Goal: Information Seeking & Learning: Learn about a topic

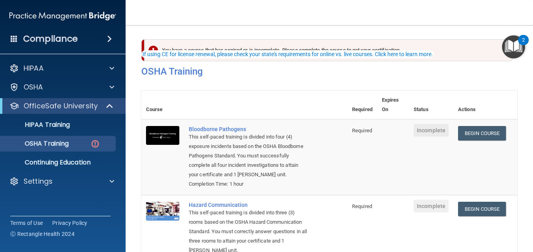
scroll to position [30, 0]
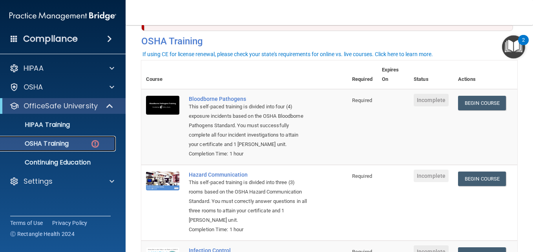
click at [60, 141] on p "OSHA Training" at bounding box center [37, 144] width 64 height 8
click at [97, 143] on img at bounding box center [95, 144] width 10 height 10
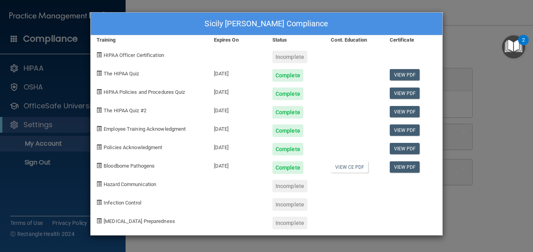
click at [188, 6] on div "Sicily Romero's Compliance Training Expires On Status Cont. Education Certifica…" at bounding box center [266, 126] width 533 height 252
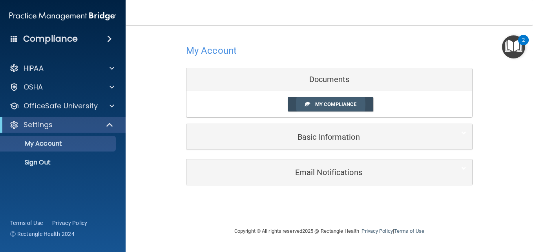
click at [336, 106] on span "My Compliance" at bounding box center [335, 104] width 41 height 6
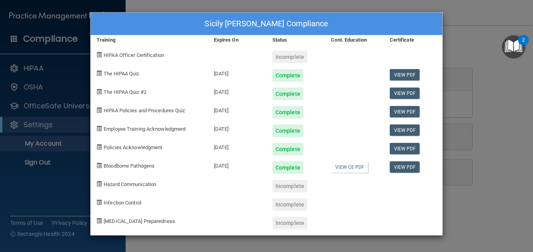
click at [148, 6] on div "Sicily Romero's Compliance Training Expires On Status Cont. Education Certifica…" at bounding box center [266, 126] width 533 height 252
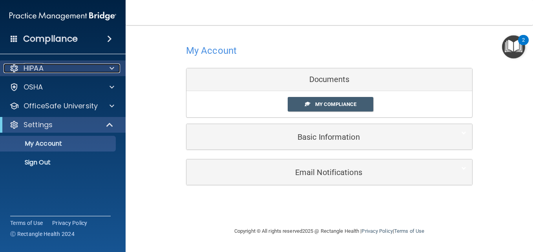
click at [47, 71] on div "HIPAA" at bounding box center [52, 68] width 97 height 9
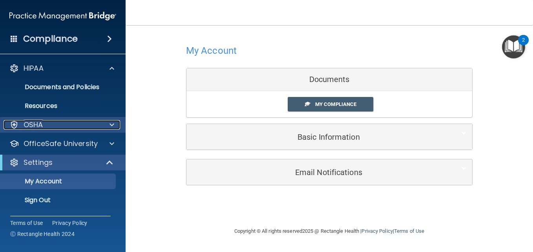
click at [50, 122] on div "OSHA" at bounding box center [52, 124] width 97 height 9
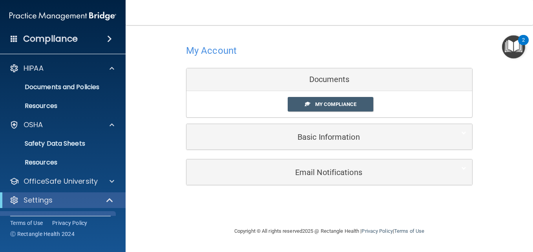
click at [518, 48] on img "Open Resource Center, 2 new notifications" at bounding box center [513, 46] width 23 height 23
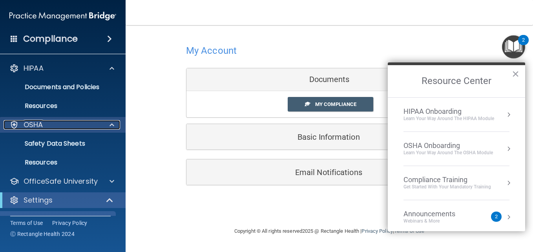
click at [51, 120] on div "OSHA" at bounding box center [52, 124] width 97 height 9
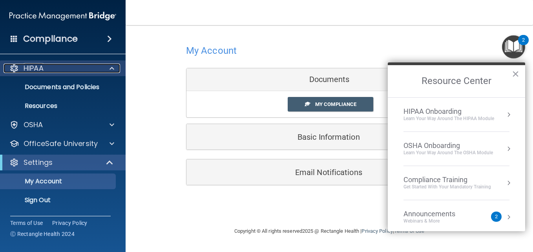
click at [94, 64] on div "HIPAA" at bounding box center [52, 68] width 97 height 9
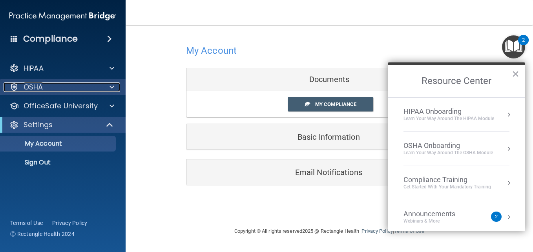
click at [112, 82] on span at bounding box center [112, 86] width 5 height 9
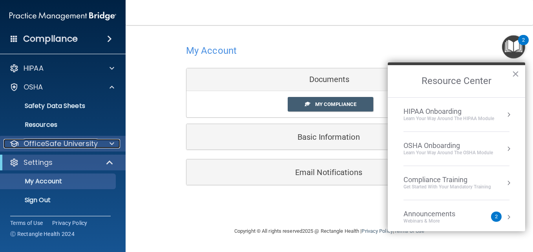
click at [99, 142] on div "OfficeSafe University" at bounding box center [52, 143] width 97 height 9
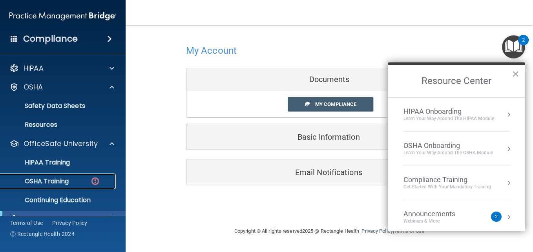
click at [50, 187] on link "OSHA Training" at bounding box center [54, 182] width 124 height 16
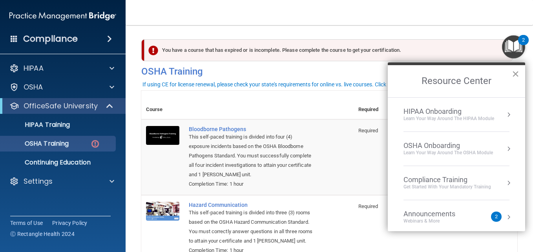
click at [514, 74] on button "×" at bounding box center [515, 74] width 7 height 13
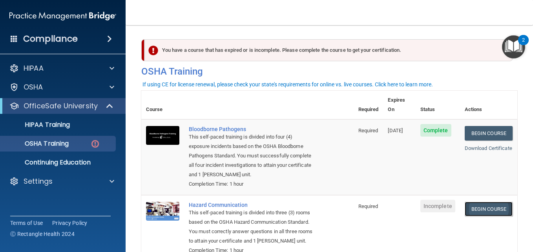
click at [487, 208] on link "Begin Course" at bounding box center [489, 209] width 48 height 15
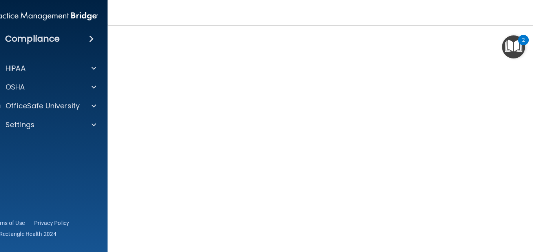
scroll to position [43, 0]
drag, startPoint x: 529, startPoint y: 31, endPoint x: 531, endPoint y: 134, distance: 102.5
click at [531, 134] on div "Hazard Communication Training This course doesn’t expire until . Are you sure y…" at bounding box center [329, 142] width 412 height 289
drag, startPoint x: 533, startPoint y: 38, endPoint x: 529, endPoint y: 54, distance: 16.2
click at [531, 54] on main "Hazard Communication Training This course doesn’t expire until . Are you sure y…" at bounding box center [330, 138] width 444 height 227
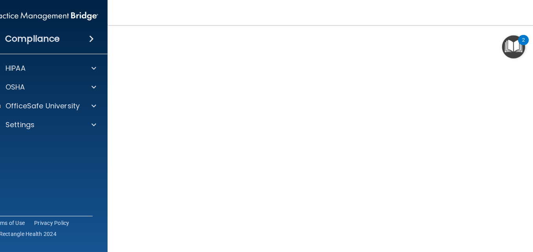
click at [516, 50] on img "Open Resource Center, 2 new notifications" at bounding box center [513, 46] width 23 height 23
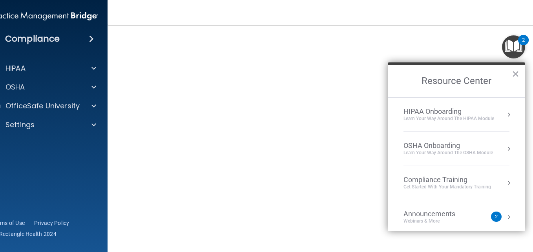
click at [463, 152] on div "Learn your way around the OSHA module" at bounding box center [449, 153] width 90 height 7
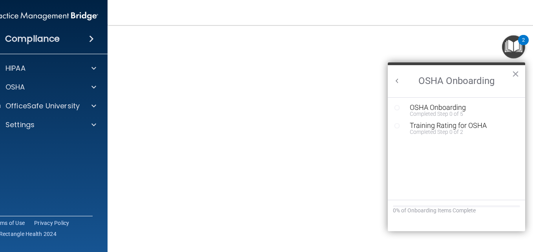
scroll to position [0, 0]
click at [446, 104] on div "OSHA Onboarding" at bounding box center [462, 107] width 105 height 7
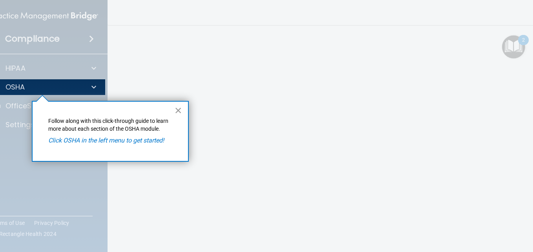
click at [180, 108] on button "×" at bounding box center [178, 110] width 7 height 13
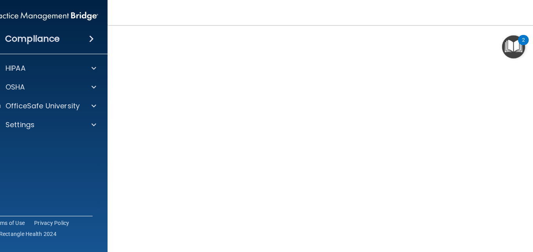
click at [510, 49] on img "Open Resource Center, 2 new notifications" at bounding box center [513, 46] width 23 height 23
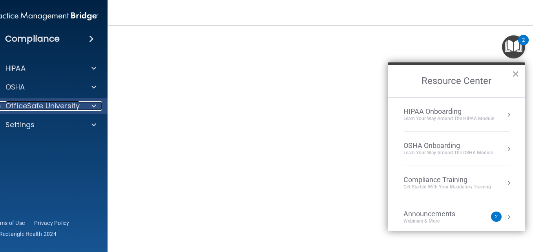
click at [92, 106] on span at bounding box center [93, 105] width 5 height 9
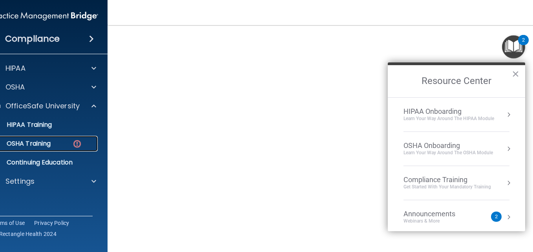
click at [46, 142] on p "OSHA Training" at bounding box center [19, 144] width 64 height 8
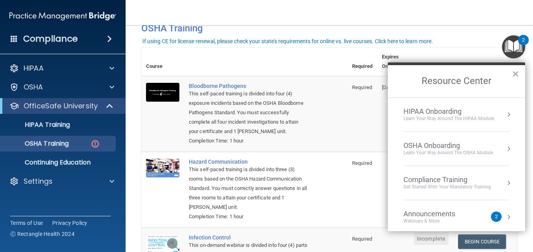
click at [512, 79] on button "×" at bounding box center [515, 74] width 7 height 13
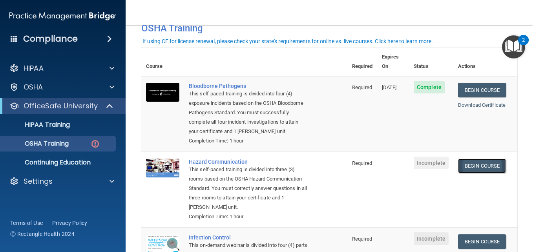
click at [486, 168] on link "Begin Course" at bounding box center [482, 166] width 48 height 15
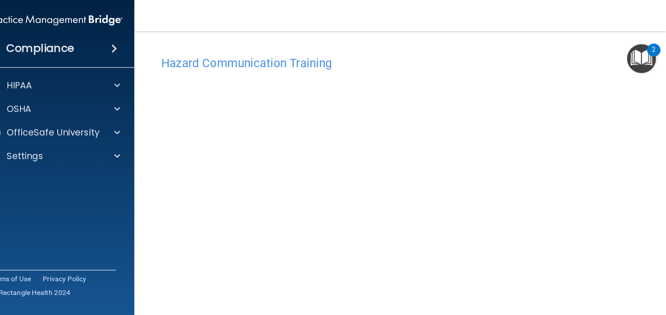
scroll to position [43, 0]
drag, startPoint x: 530, startPoint y: 61, endPoint x: 530, endPoint y: 76, distance: 14.9
click at [530, 76] on div "Hazard Communication Training This course doesn’t expire until . Are you sure y…" at bounding box center [329, 142] width 412 height 289
click at [522, 45] on div "2" at bounding box center [523, 45] width 3 height 10
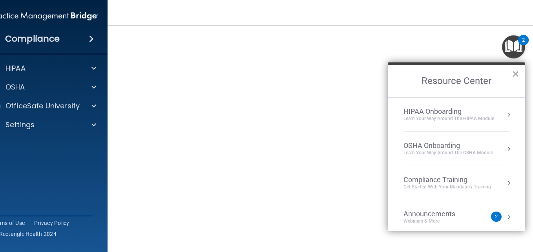
click at [518, 75] on button "×" at bounding box center [515, 74] width 7 height 13
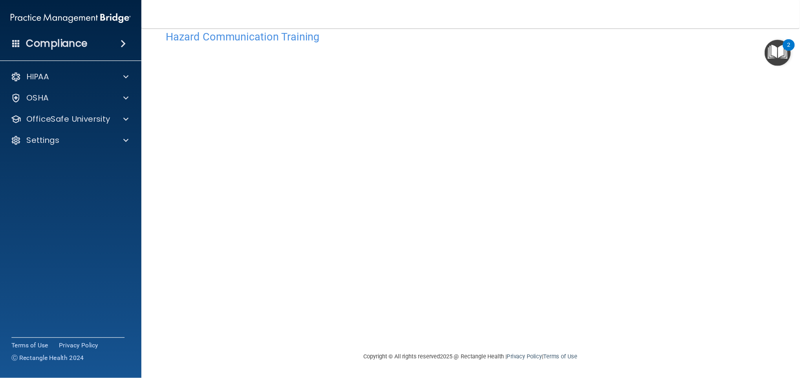
scroll to position [0, 0]
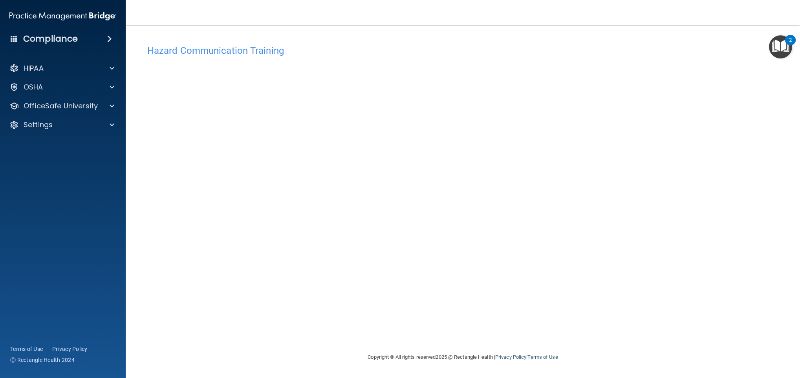
drag, startPoint x: 511, startPoint y: 0, endPoint x: 539, endPoint y: 46, distance: 53.7
click at [533, 46] on h4 "Hazard Communication Training" at bounding box center [462, 51] width 631 height 10
click at [60, 104] on p "OfficeSafe University" at bounding box center [61, 105] width 74 height 9
click at [68, 140] on p "OSHA Training" at bounding box center [37, 144] width 64 height 8
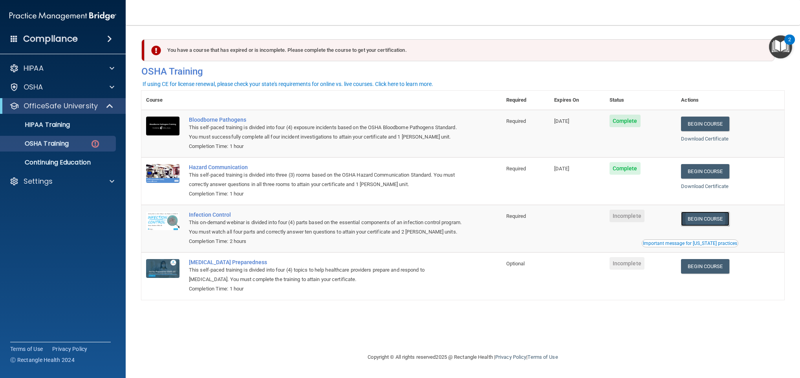
click at [533, 220] on link "Begin Course" at bounding box center [705, 219] width 48 height 15
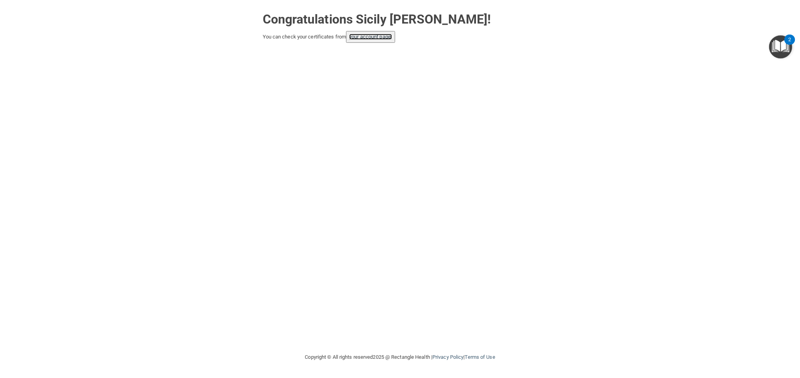
click at [390, 35] on link "your account page!" at bounding box center [370, 37] width 43 height 6
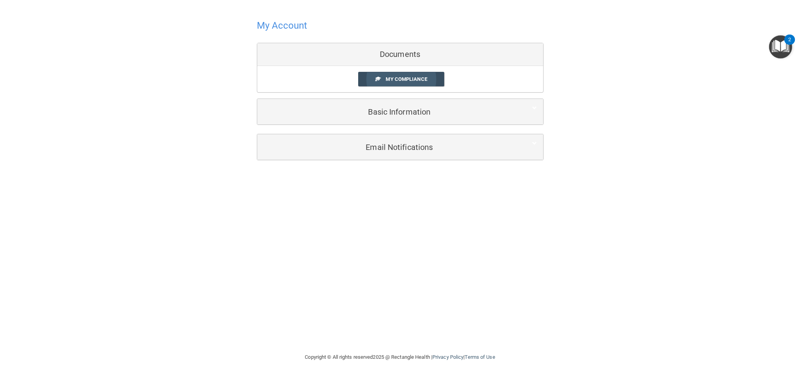
click at [425, 82] on span "My Compliance" at bounding box center [406, 79] width 41 height 6
